Goal: Find specific page/section: Find specific page/section

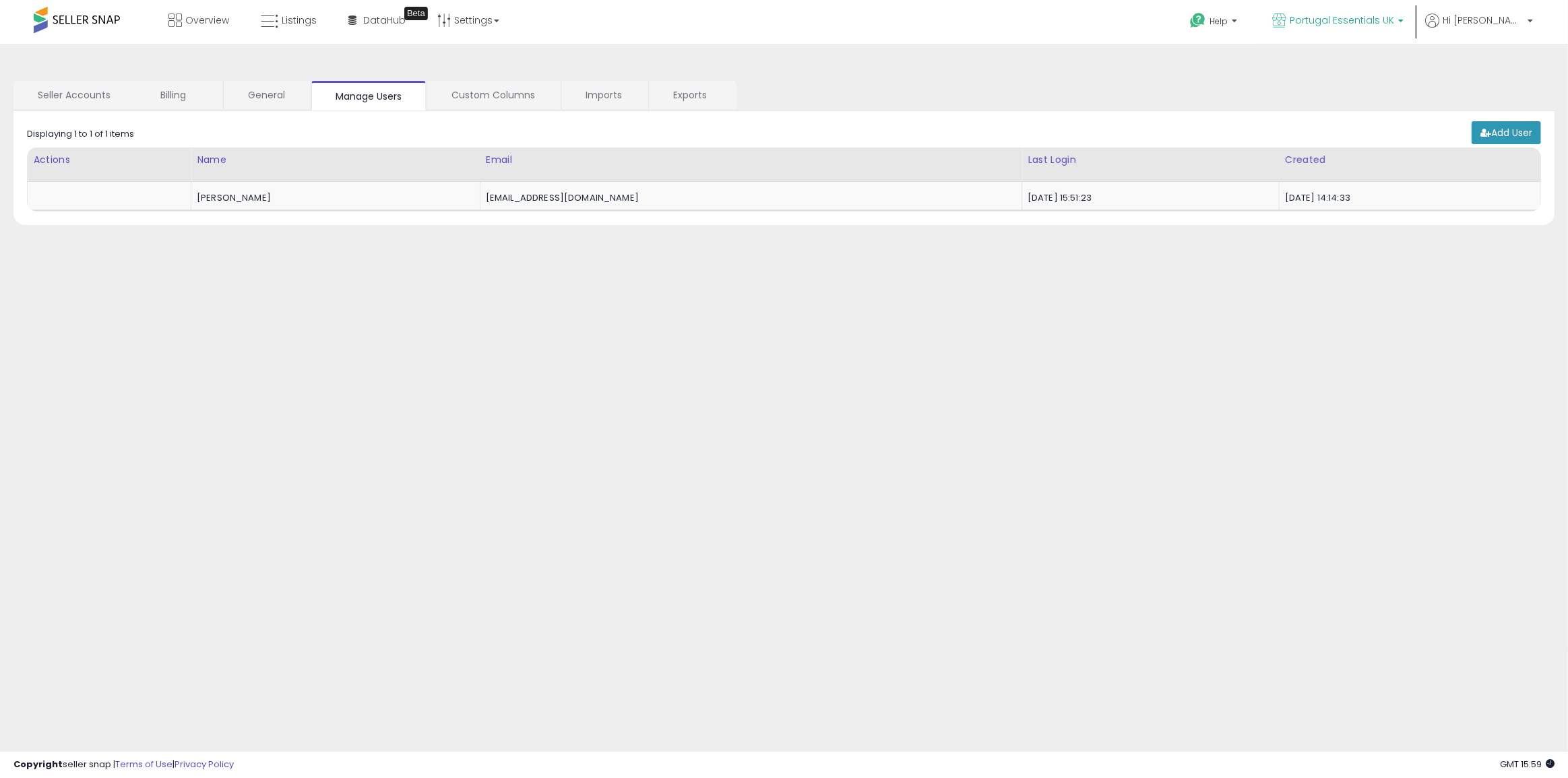
click at [1394, 18] on span "Portugal Essentials UK" at bounding box center [1342, 21] width 104 height 14
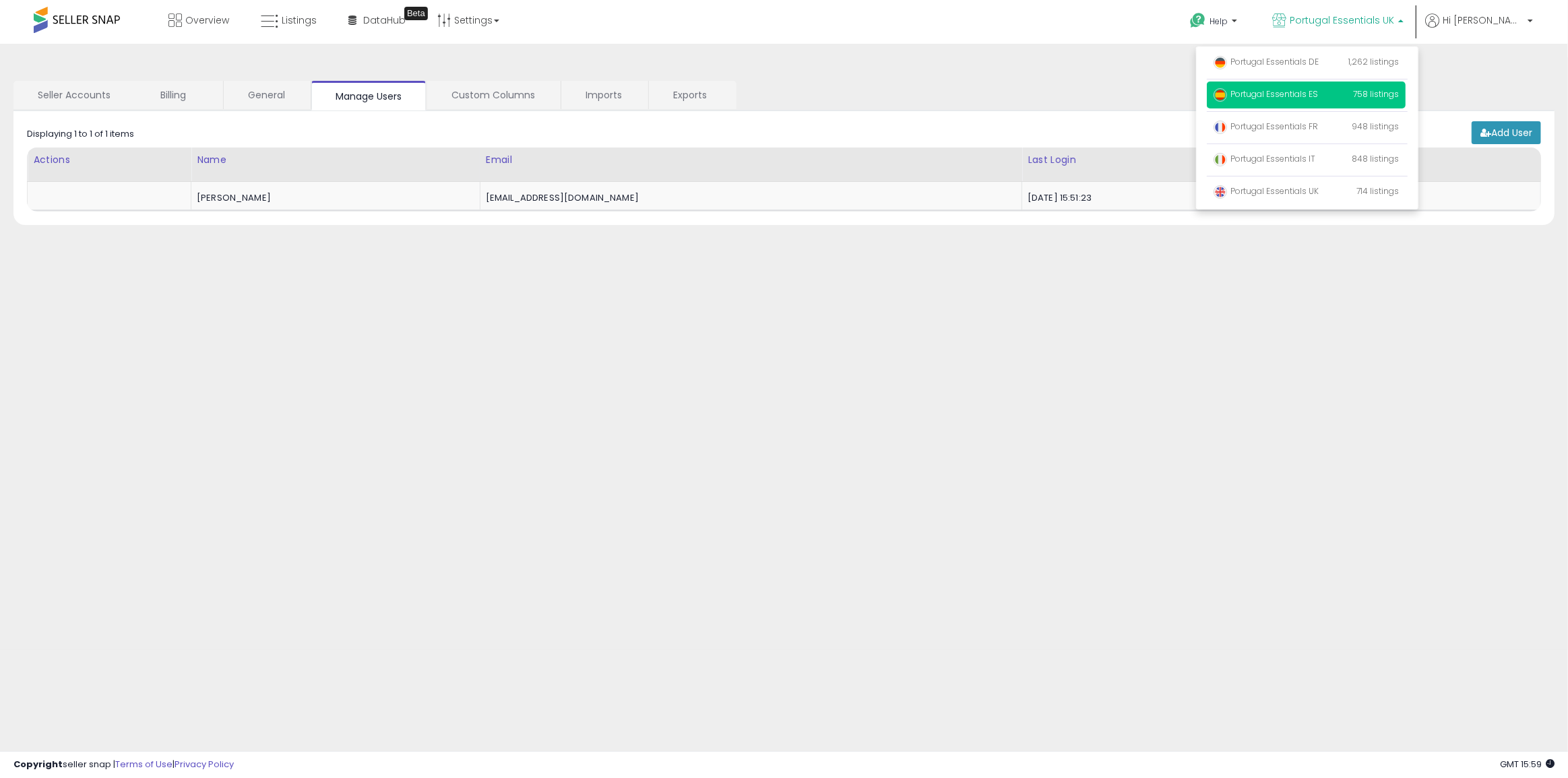
click at [1318, 96] on span "Portugal Essentials ES" at bounding box center [1265, 94] width 104 height 11
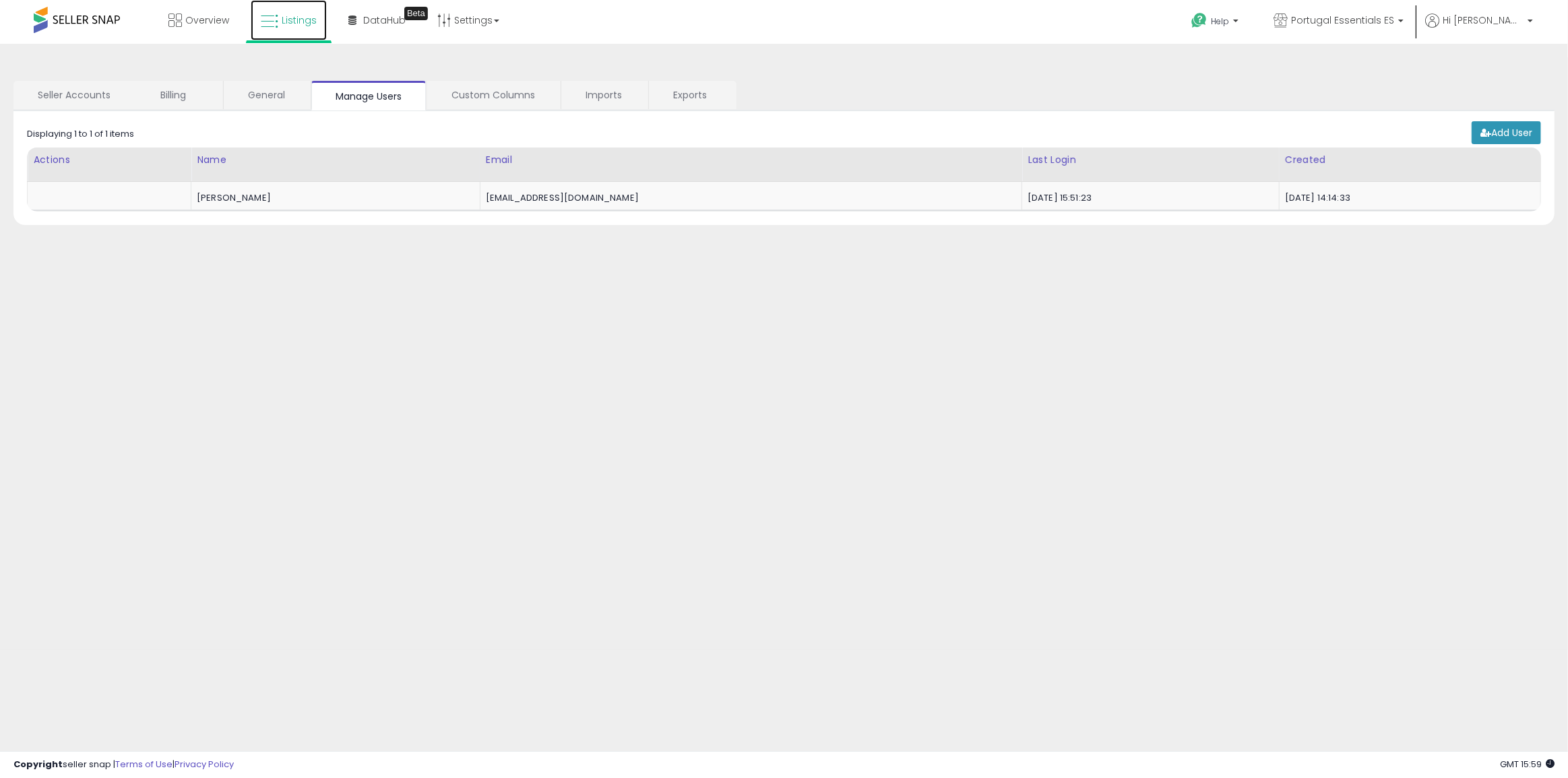
click at [299, 22] on span "Listings" at bounding box center [299, 21] width 35 height 14
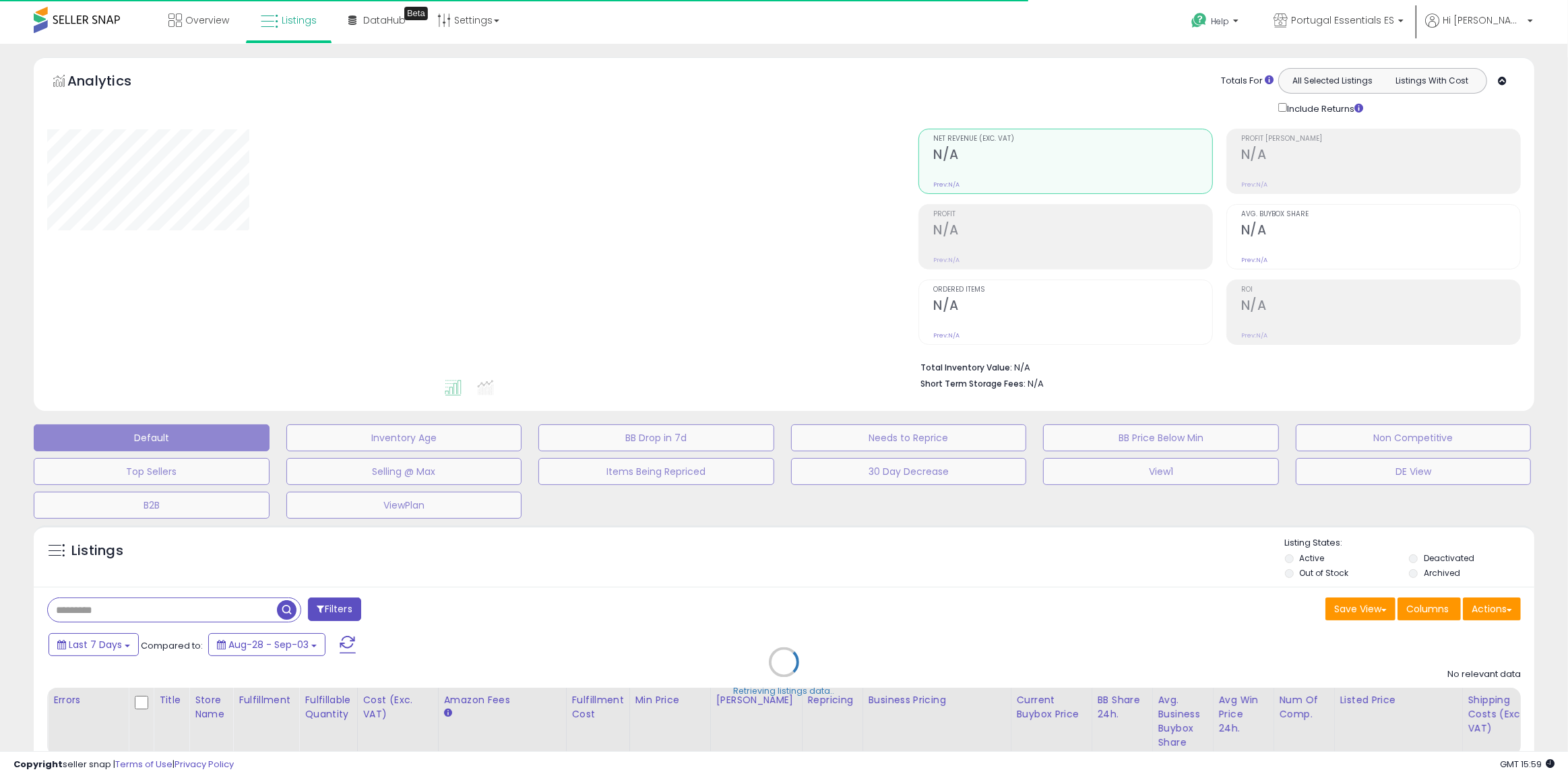
click at [146, 612] on div "Retrieving listings data.." at bounding box center [784, 672] width 1521 height 307
click at [120, 612] on div "Retrieving listings data.." at bounding box center [784, 672] width 1521 height 307
click at [114, 612] on div "Retrieving listings data.." at bounding box center [784, 672] width 1521 height 307
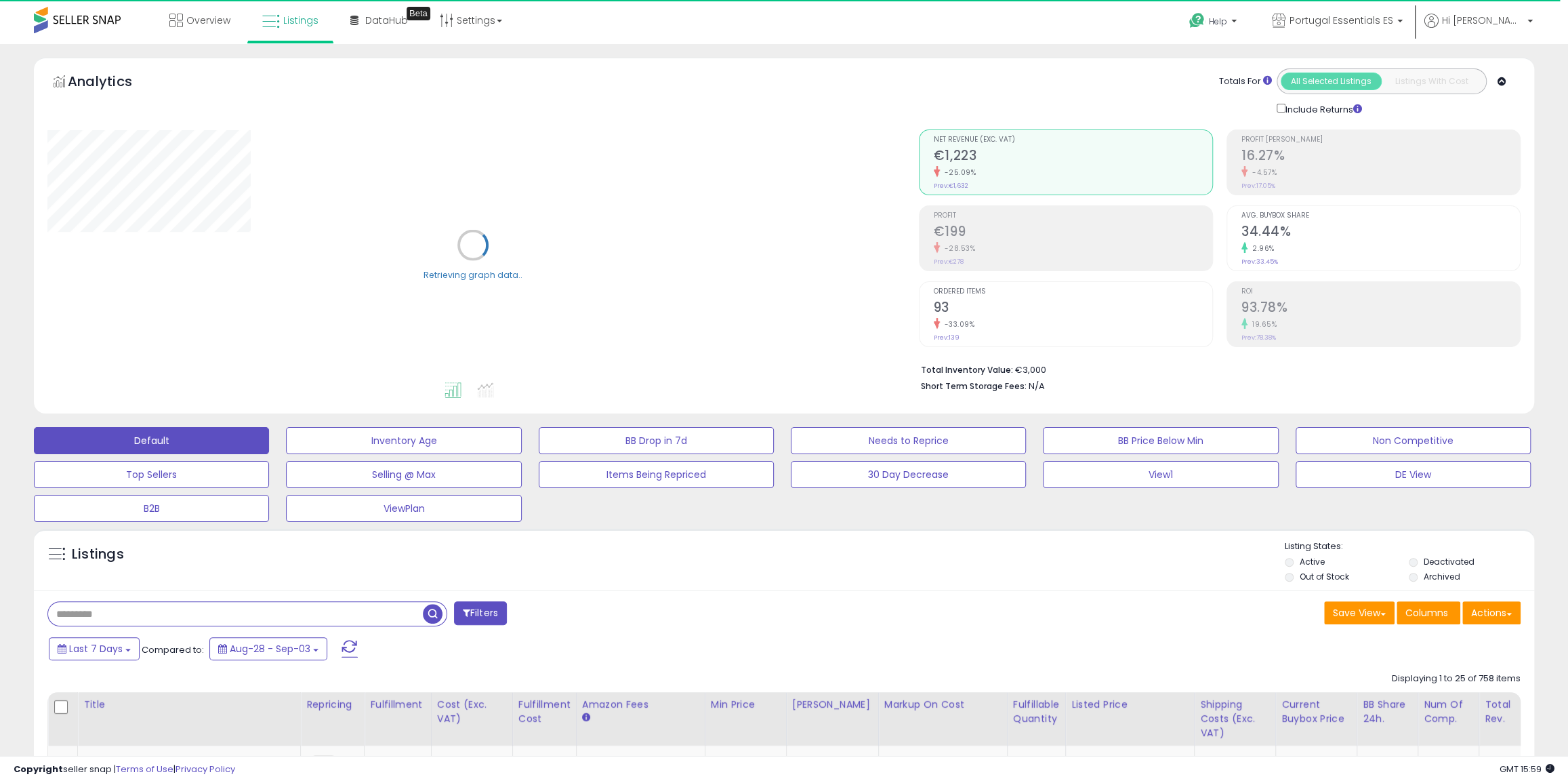
click at [122, 616] on input "text" at bounding box center [235, 614] width 375 height 24
paste input "**********"
type input "**********"
click at [431, 616] on span "button" at bounding box center [433, 614] width 20 height 20
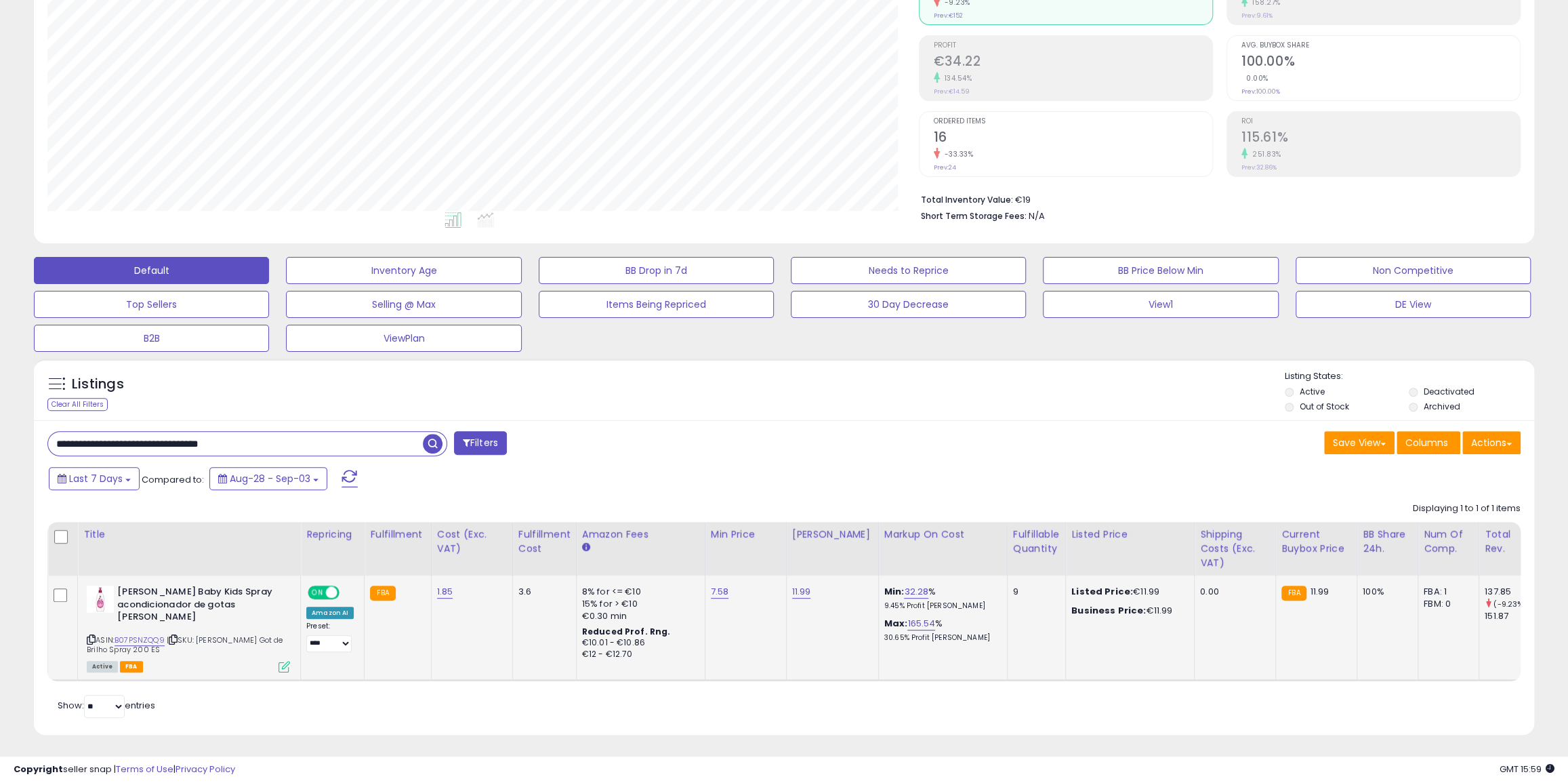
click at [283, 661] on icon at bounding box center [284, 666] width 12 height 12
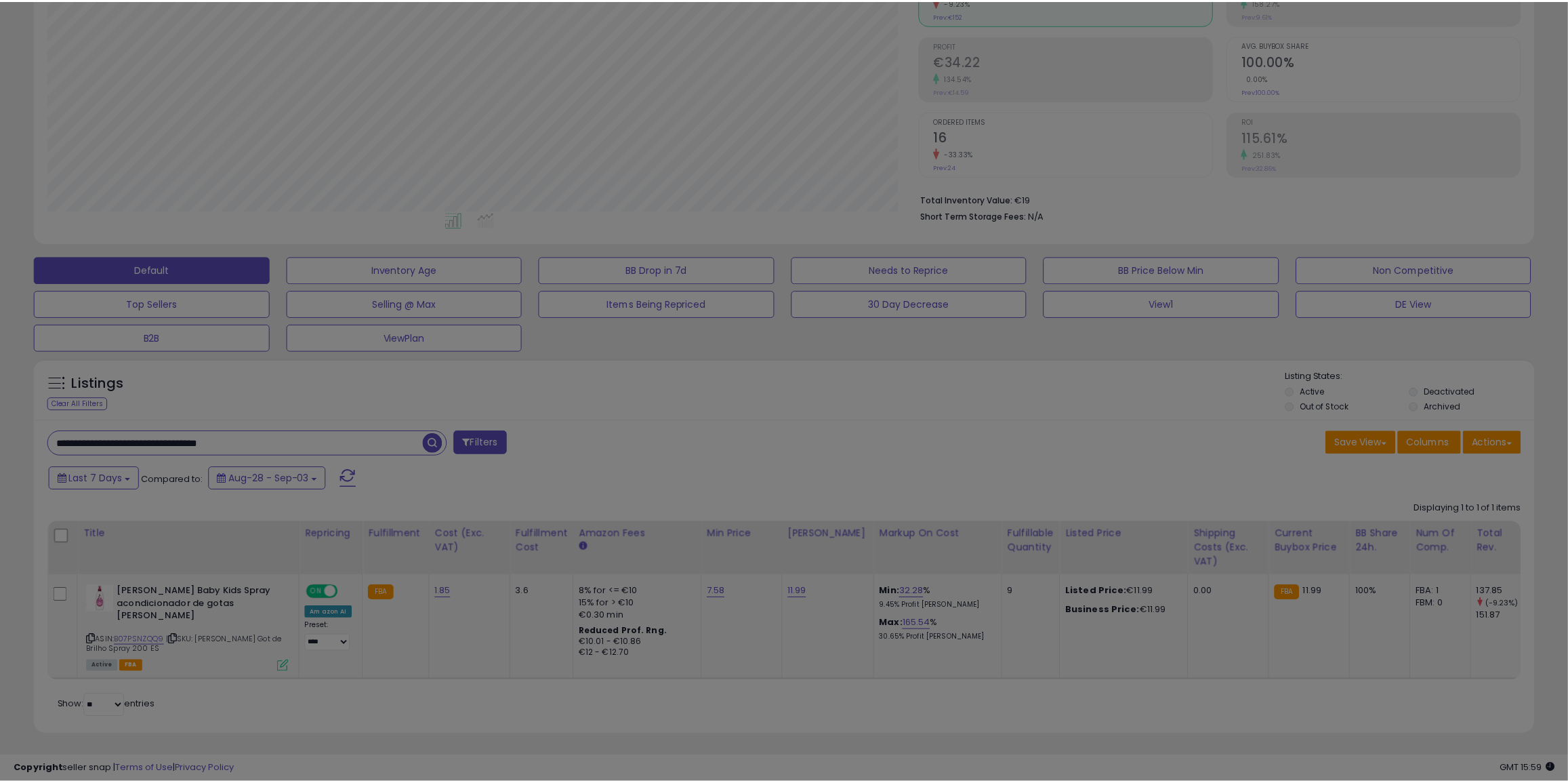
scroll to position [278, 876]
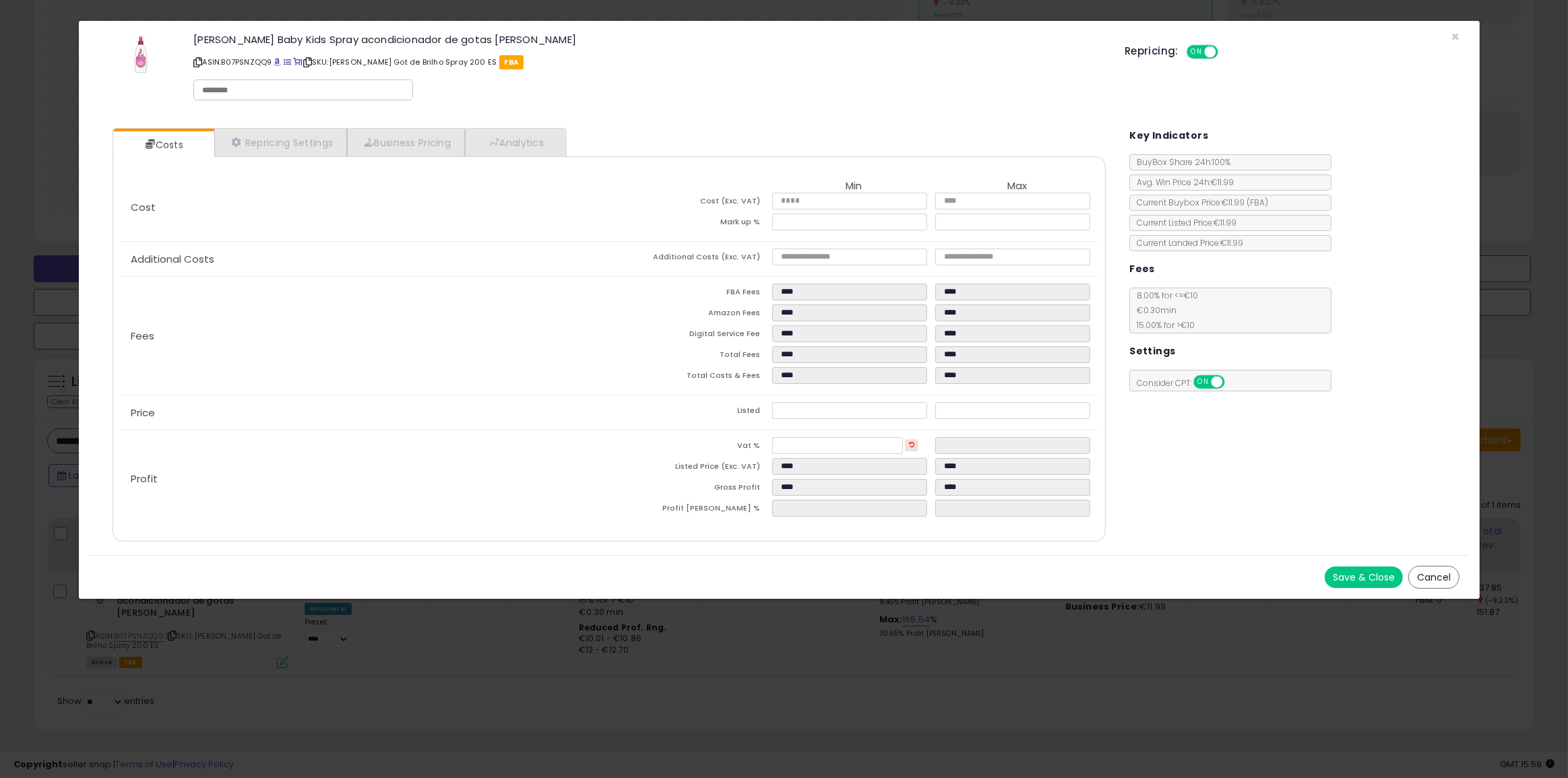
click at [1429, 577] on button "Cancel" at bounding box center [1433, 577] width 51 height 23
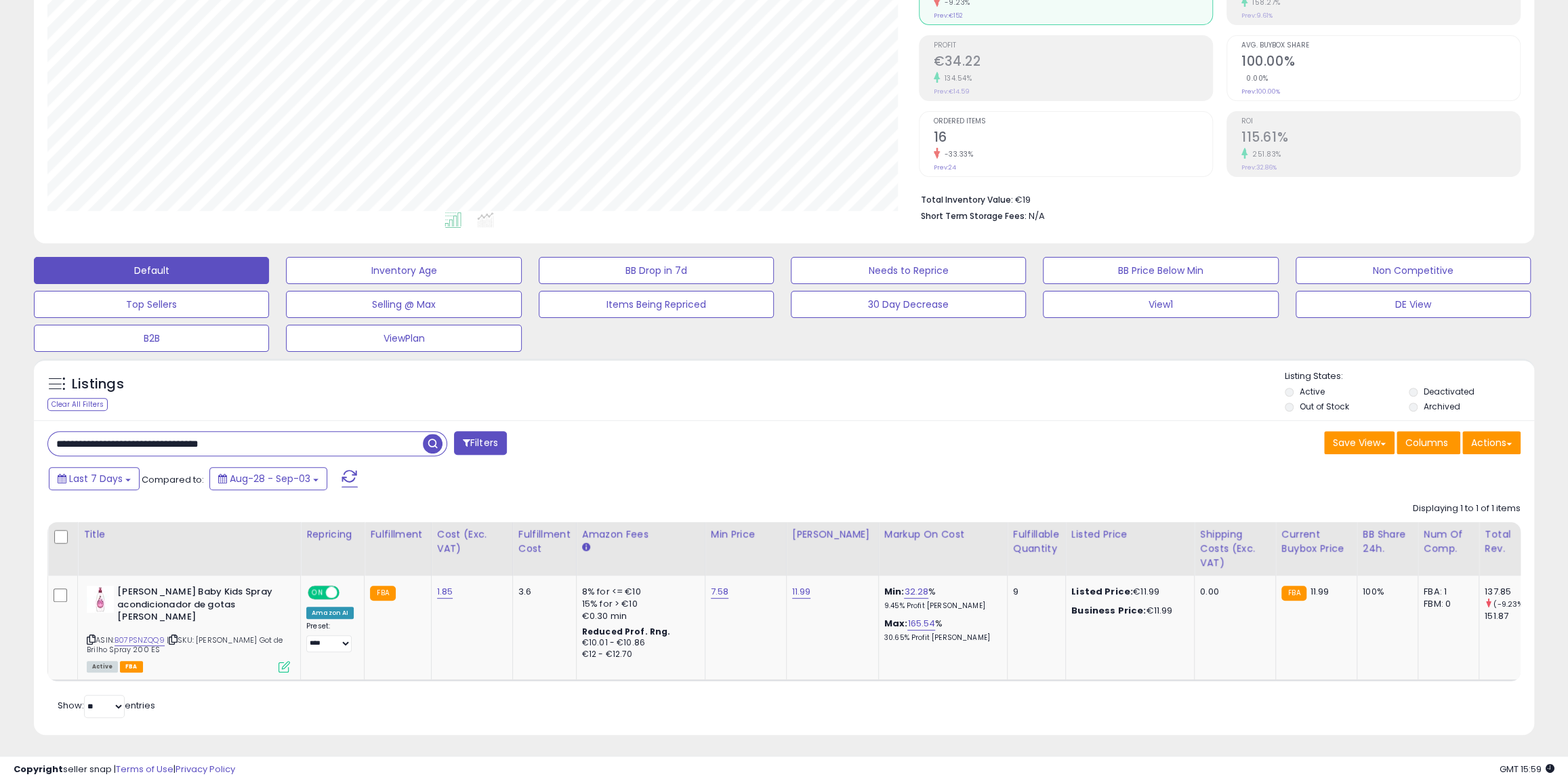
scroll to position [677583, 676859]
